Goal: Task Accomplishment & Management: Use online tool/utility

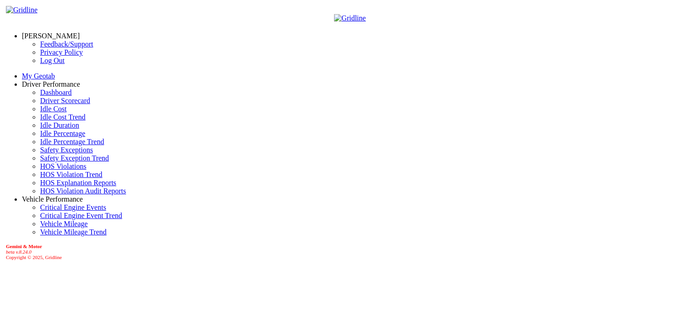
click at [40, 186] on link "HOS Explanation Reports" at bounding box center [78, 183] width 76 height 8
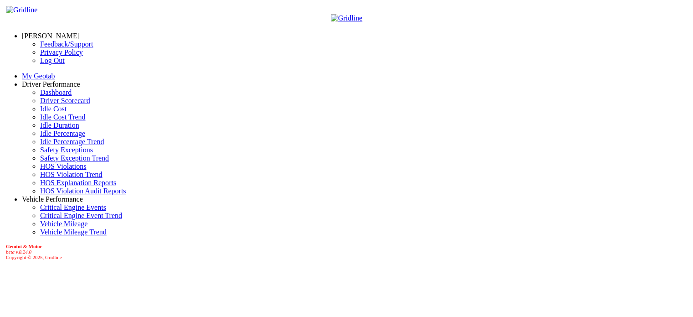
type input "**********"
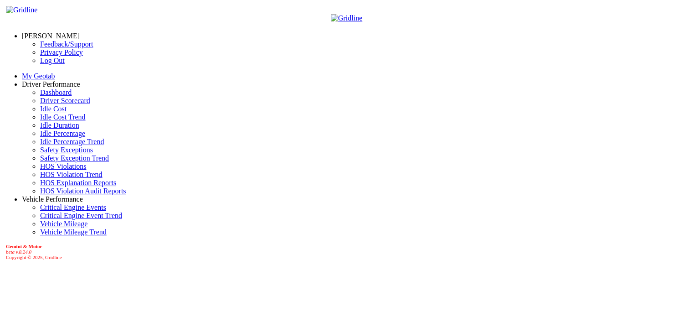
type input "**********"
